Goal: Communication & Community: Answer question/provide support

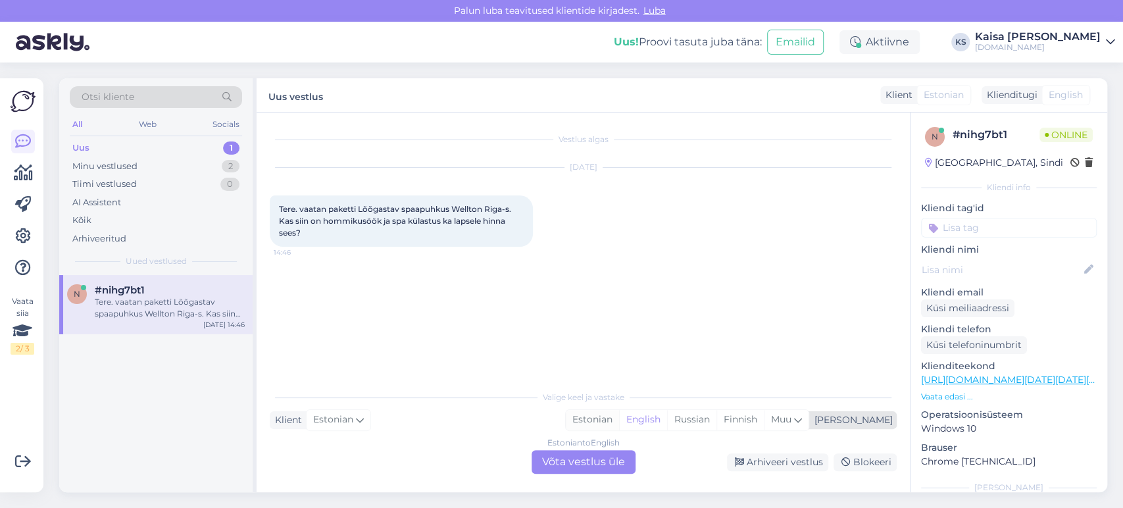
click at [619, 420] on div "Estonian" at bounding box center [592, 420] width 53 height 20
click at [605, 458] on div "Estonian to Estonian Võta vestlus üle" at bounding box center [583, 462] width 104 height 24
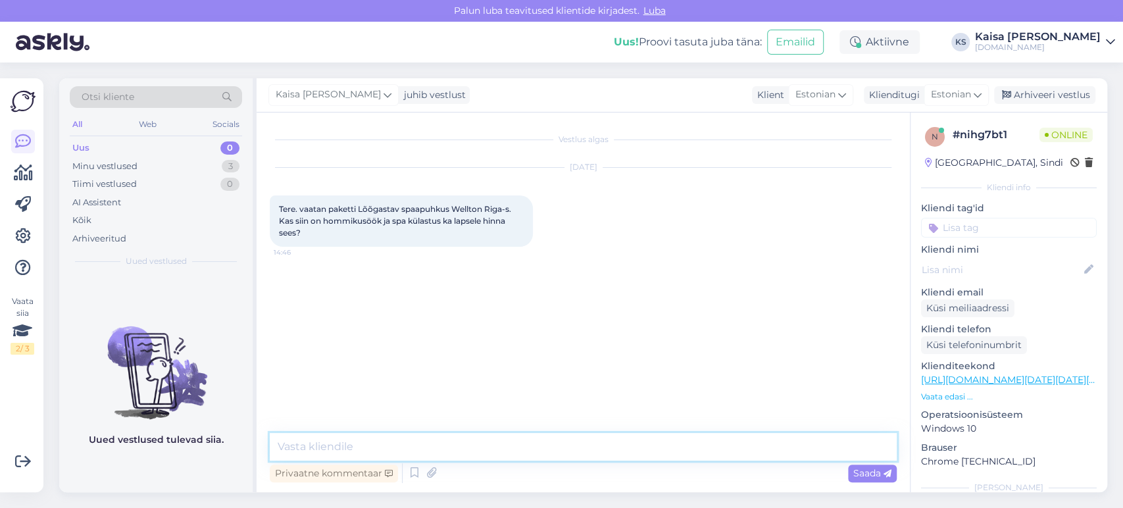
click at [584, 454] on textarea at bounding box center [583, 447] width 627 height 28
type textarea "Tere"
click at [952, 379] on link "[URL][DOMAIN_NAME][DATE][DATE][GEOGRAPHIC_DATA]" at bounding box center [1054, 380] width 266 height 12
click at [558, 450] on textarea at bounding box center [583, 447] width 627 height 28
paste textarea "Lisavoodi majutus sisaldab: Maitsev buffet-hommikusöök"
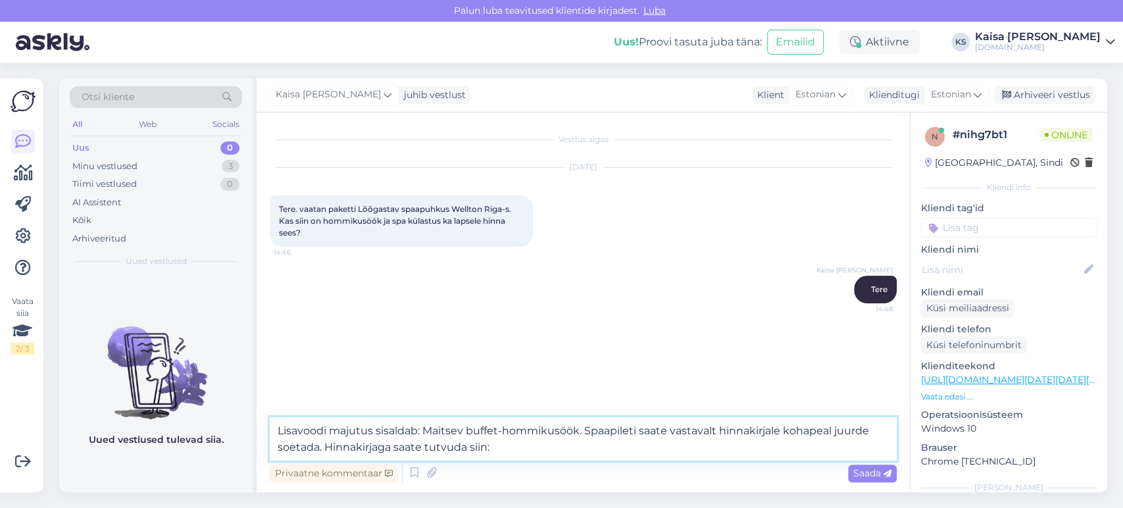
paste textarea "[URL][DOMAIN_NAME]"
type textarea "Lisavoodi majutus sisaldab: Maitsev buffet-hommikusöök. Spaapileti saate vastav…"
click at [875, 473] on span "Saada" at bounding box center [872, 473] width 38 height 12
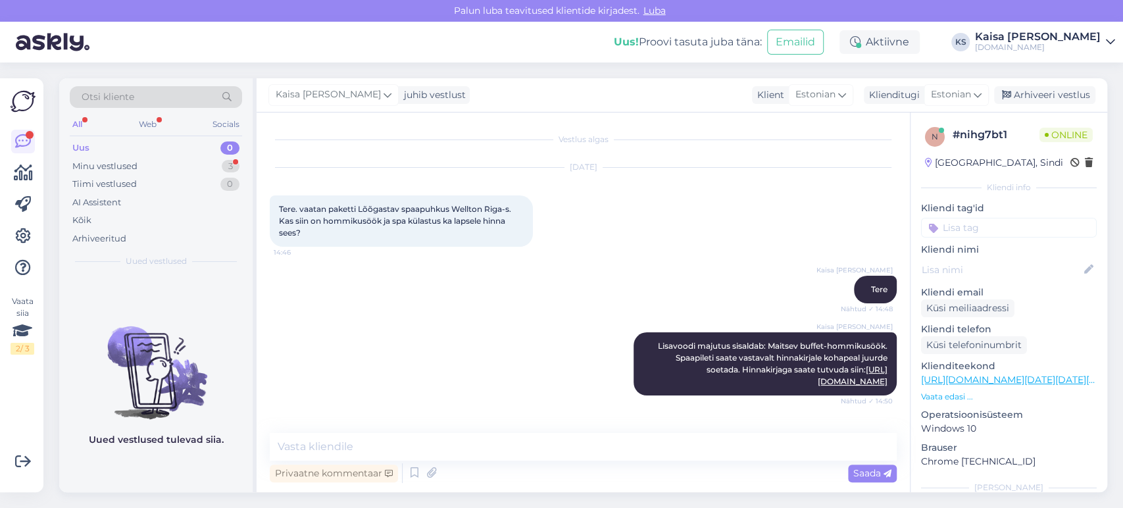
scroll to position [45, 0]
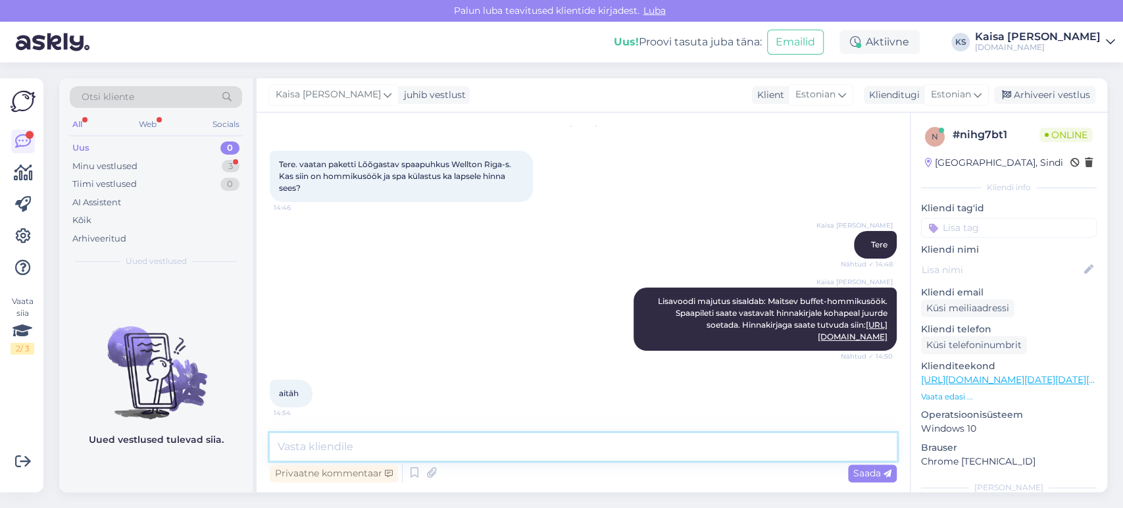
click at [481, 441] on textarea at bounding box center [583, 447] width 627 height 28
type textarea "Palun."
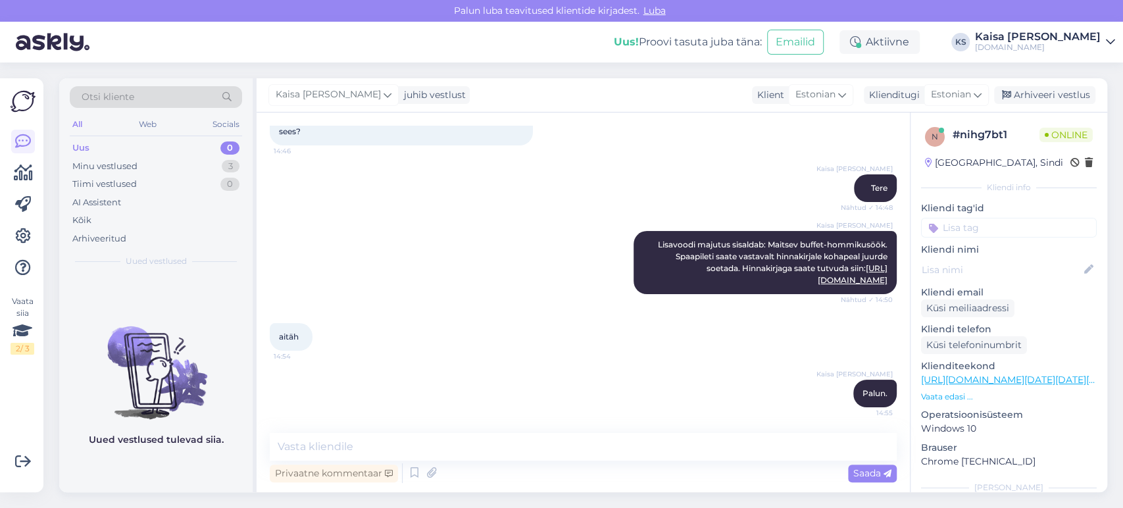
click at [473, 298] on div "Kaisa [PERSON_NAME] Lisavoodi majutus sisaldab: Maitsev buffet-hommikusöök. Spa…" at bounding box center [583, 262] width 627 height 92
